Goal: Submit feedback/report problem: Submit feedback/report problem

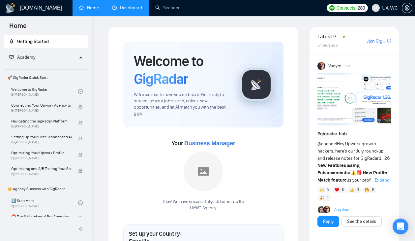
click at [131, 5] on link "Dashboard" at bounding box center [127, 8] width 30 height 6
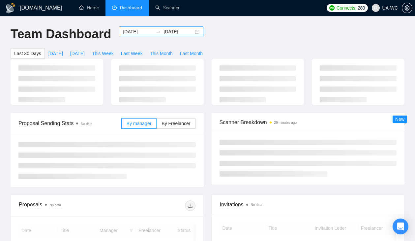
click at [140, 34] on input "[DATE]" at bounding box center [138, 31] width 30 height 7
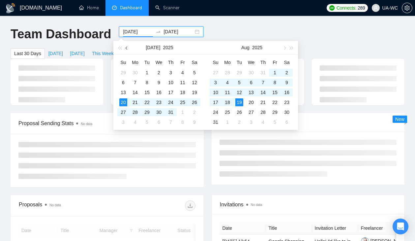
click at [123, 48] on button "button" at bounding box center [126, 47] width 7 height 13
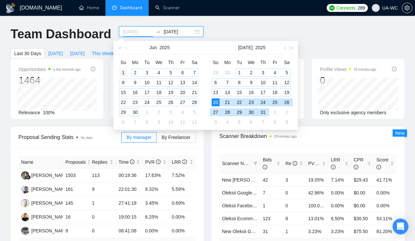
type input "[DATE]"
click at [122, 73] on div "1" at bounding box center [123, 73] width 8 height 8
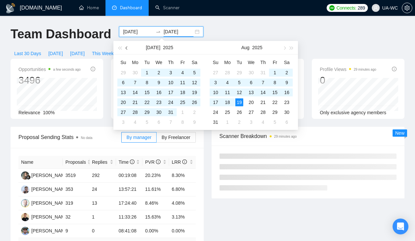
click at [127, 46] on button "button" at bounding box center [126, 47] width 7 height 13
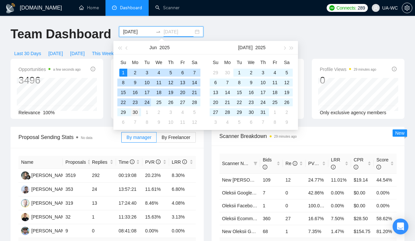
type input "[DATE]"
click at [135, 113] on div "30" at bounding box center [135, 112] width 8 height 8
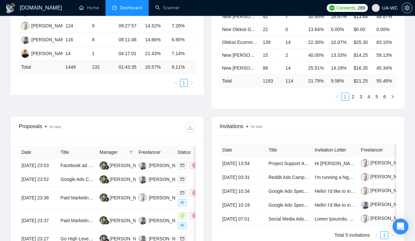
scroll to position [208, 0]
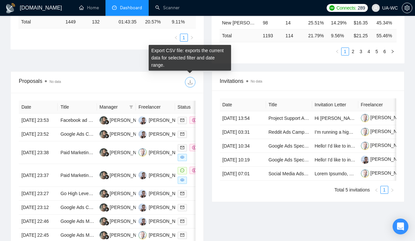
click at [192, 82] on icon "download" at bounding box center [190, 81] width 5 height 5
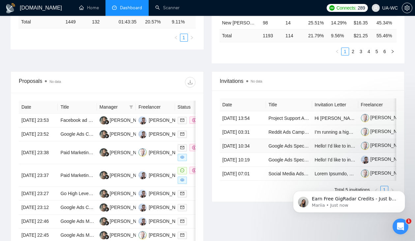
scroll to position [0, 0]
click at [404, 228] on div "Open Intercom Messenger" at bounding box center [400, 225] width 22 height 22
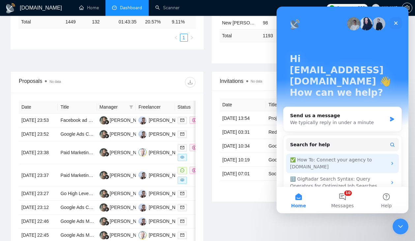
scroll to position [14, 0]
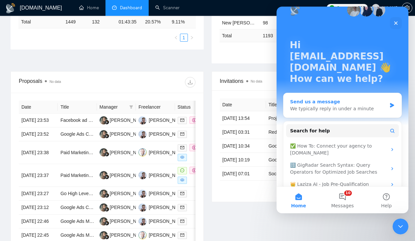
click at [319, 98] on div "Send us a message" at bounding box center [338, 101] width 97 height 7
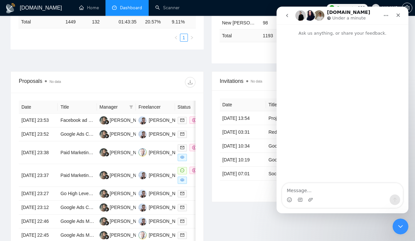
scroll to position [0, 0]
type textarea "Hi, I'm trying to upload stat - keep getting this error message"
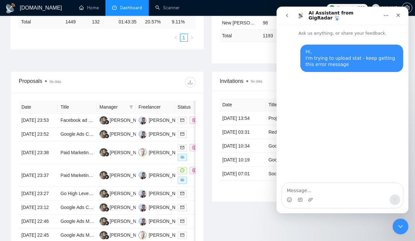
click at [296, 191] on textarea "Message…" at bounding box center [342, 188] width 121 height 11
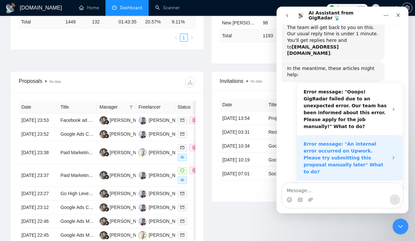
scroll to position [75, 0]
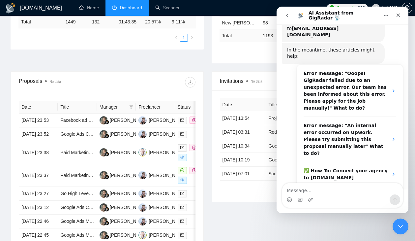
click at [296, 191] on textarea "Message…" at bounding box center [342, 188] width 121 height 11
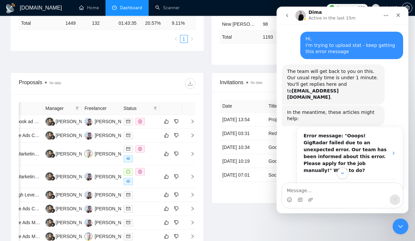
scroll to position [0, 0]
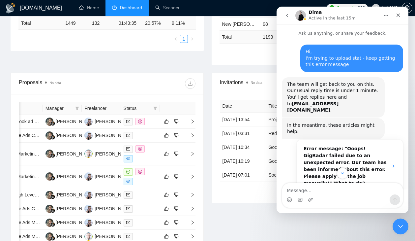
click at [402, 224] on icon "Close Intercom Messenger" at bounding box center [400, 225] width 8 height 8
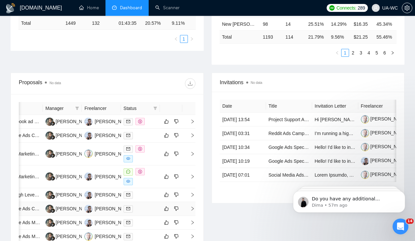
scroll to position [553, 0]
